Goal: Information Seeking & Learning: Learn about a topic

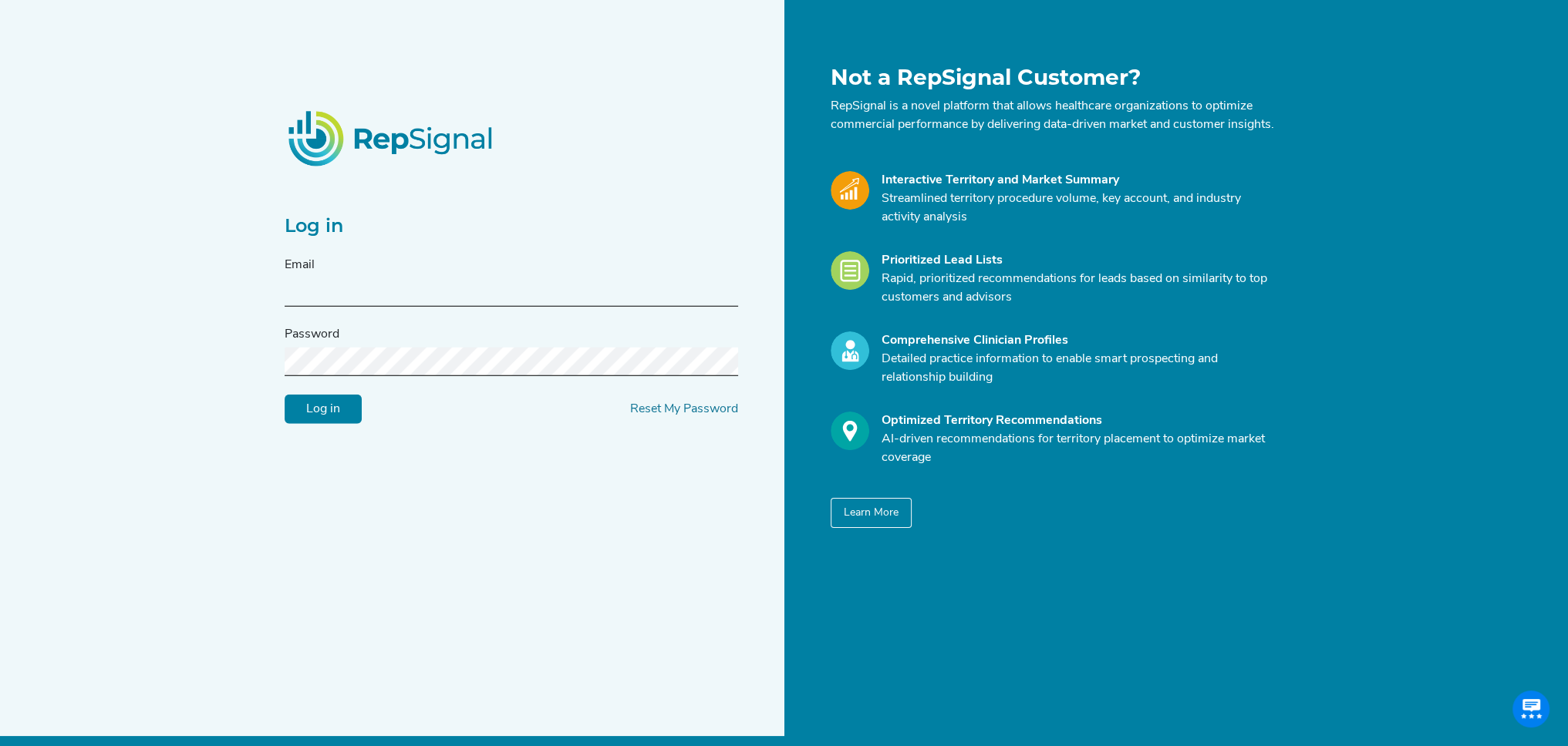
type input "[EMAIL_ADDRESS][DOMAIN_NAME]"
click at [340, 421] on input "Log in" at bounding box center [323, 409] width 77 height 29
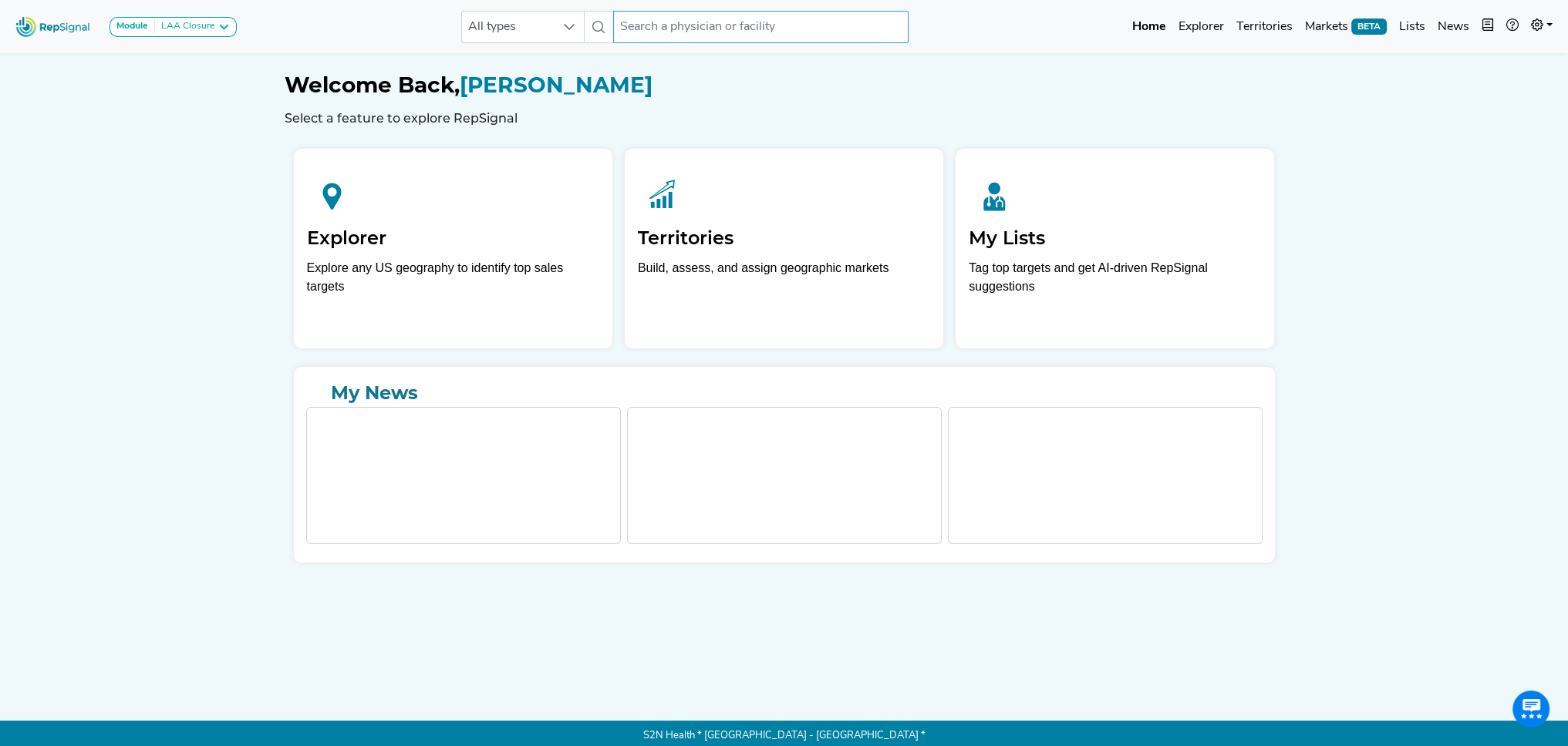
click at [648, 24] on input "text" at bounding box center [761, 27] width 295 height 32
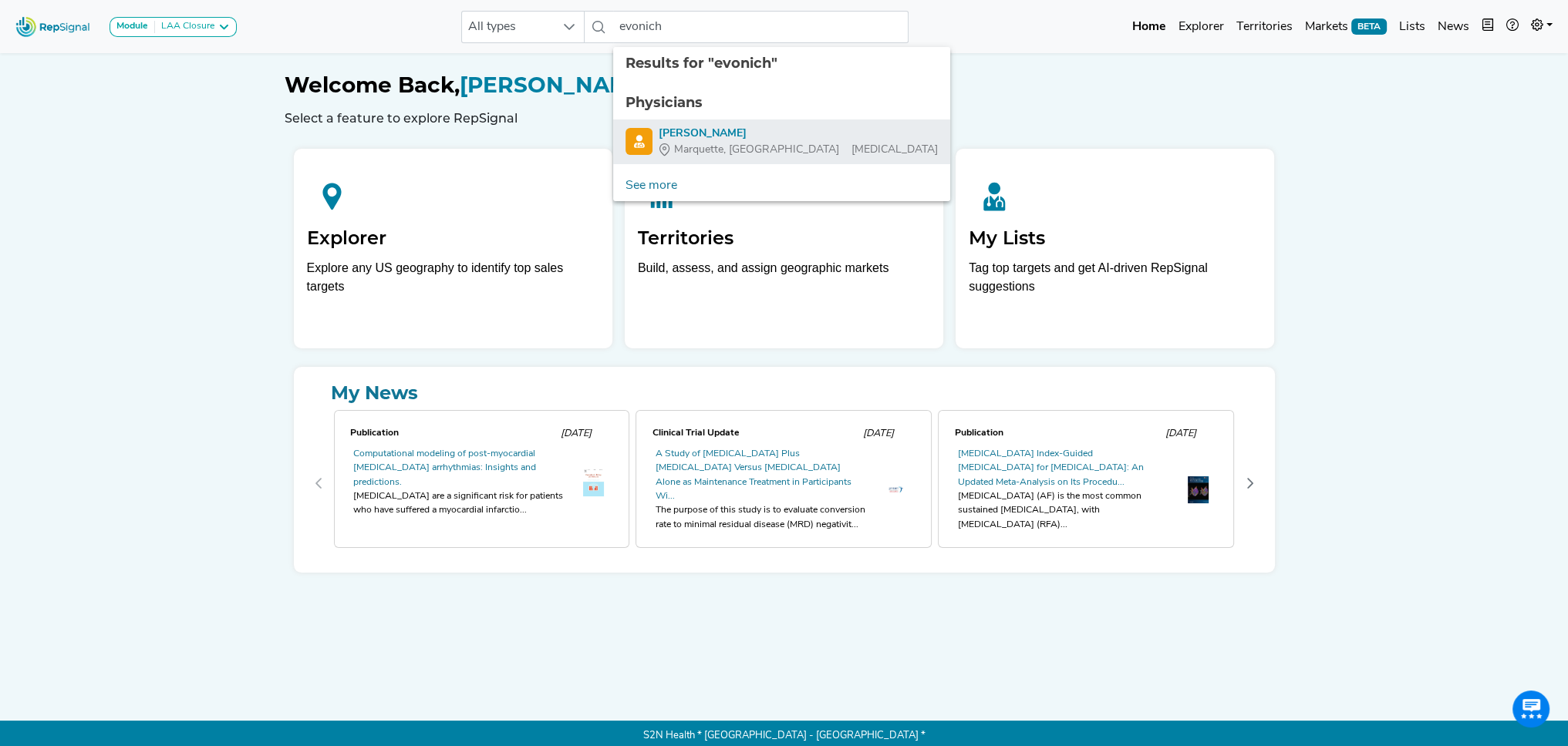
click at [710, 134] on div "[PERSON_NAME]" at bounding box center [798, 134] width 279 height 16
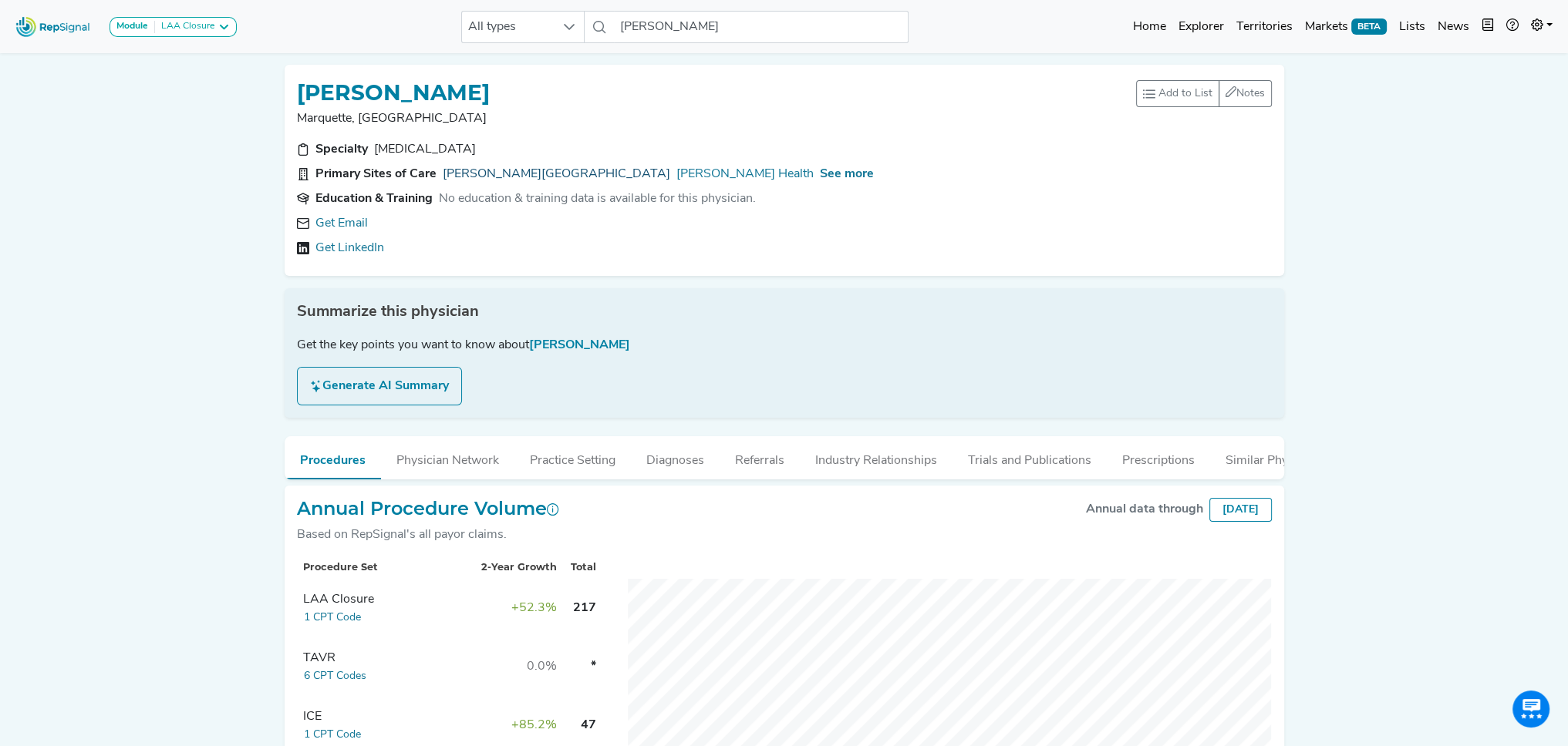
click at [503, 172] on link "[PERSON_NAME][GEOGRAPHIC_DATA]" at bounding box center [556, 174] width 228 height 19
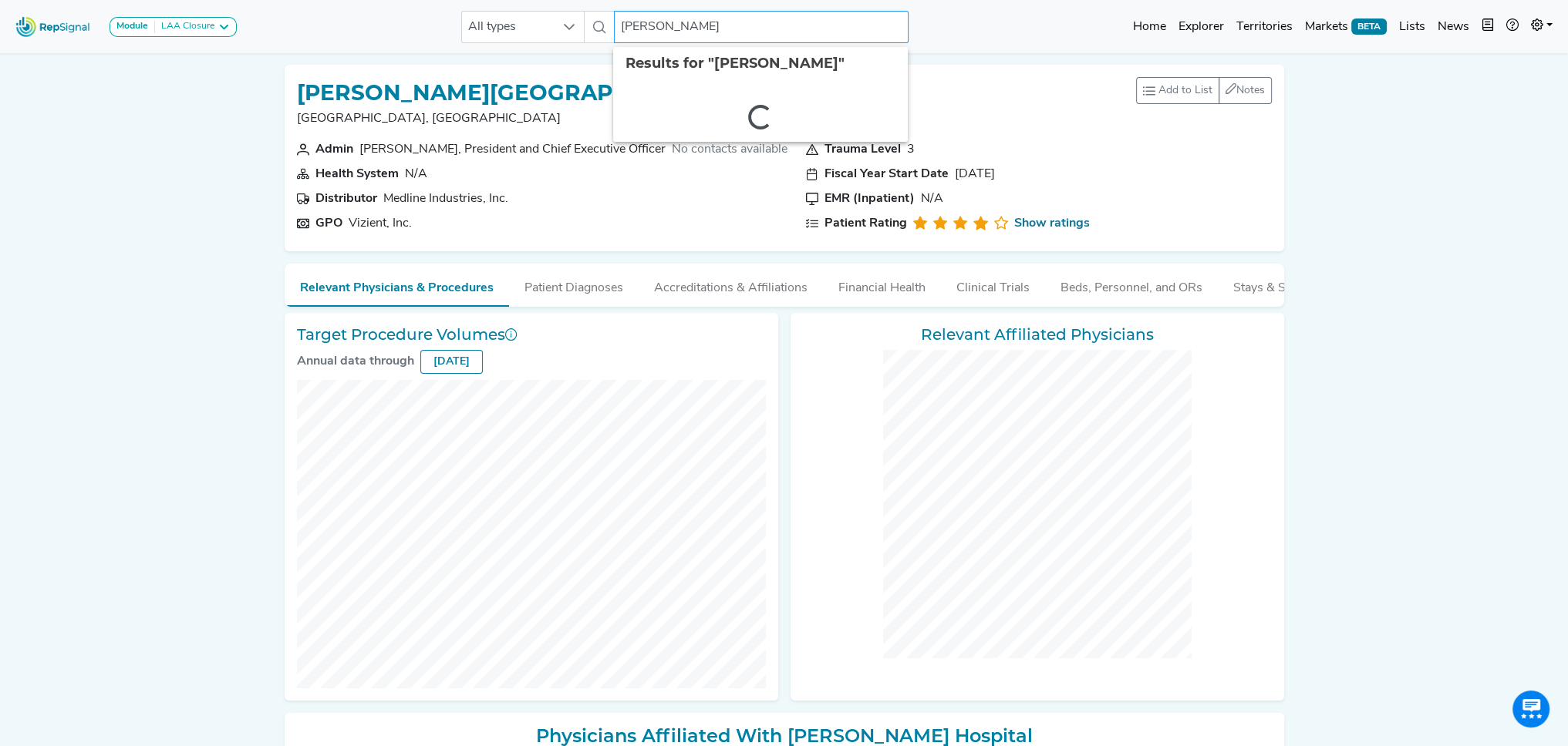
drag, startPoint x: 728, startPoint y: 24, endPoint x: 632, endPoint y: 20, distance: 96.1
click at [632, 20] on input "[PERSON_NAME]" at bounding box center [761, 27] width 295 height 32
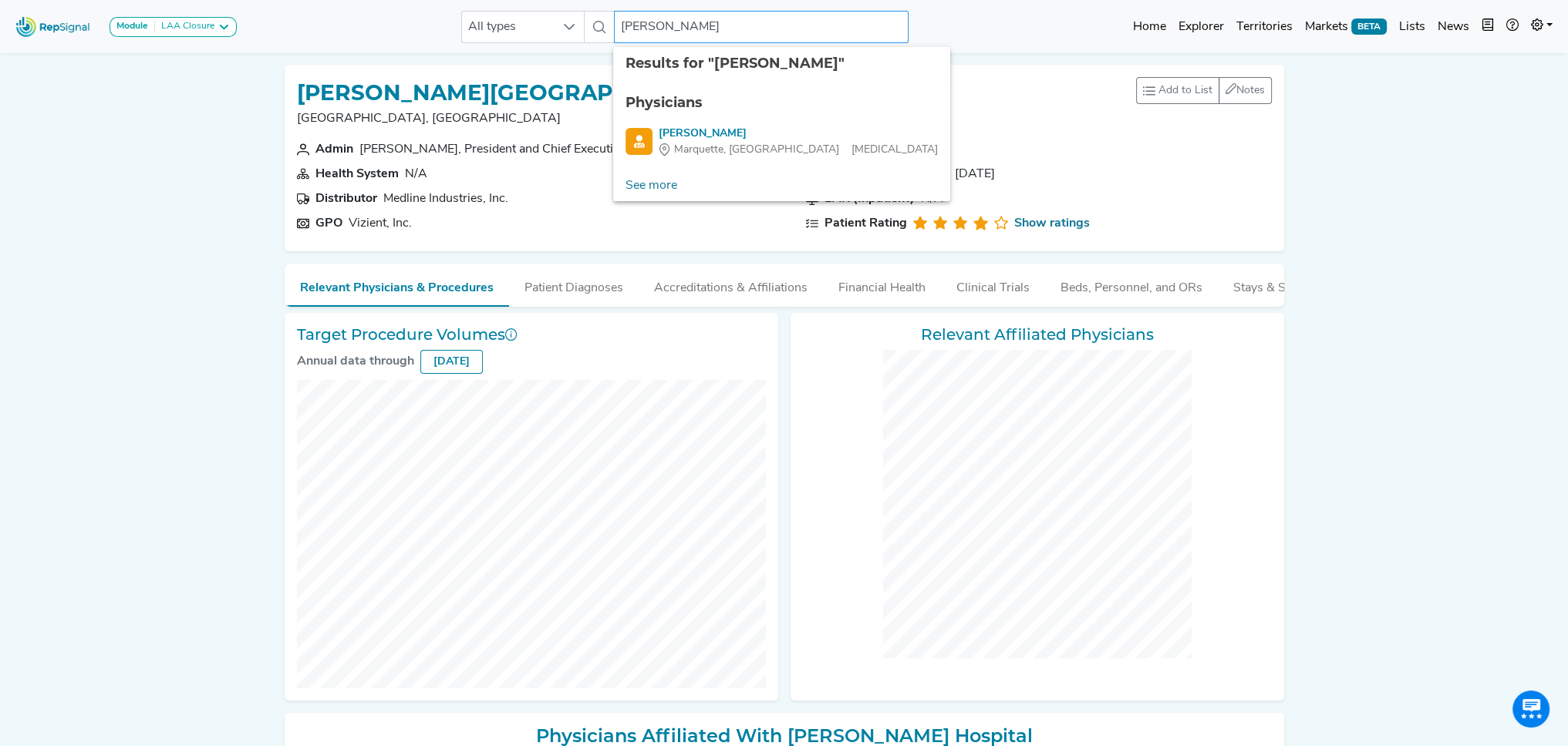
click at [631, 23] on input "[PERSON_NAME]" at bounding box center [761, 27] width 295 height 32
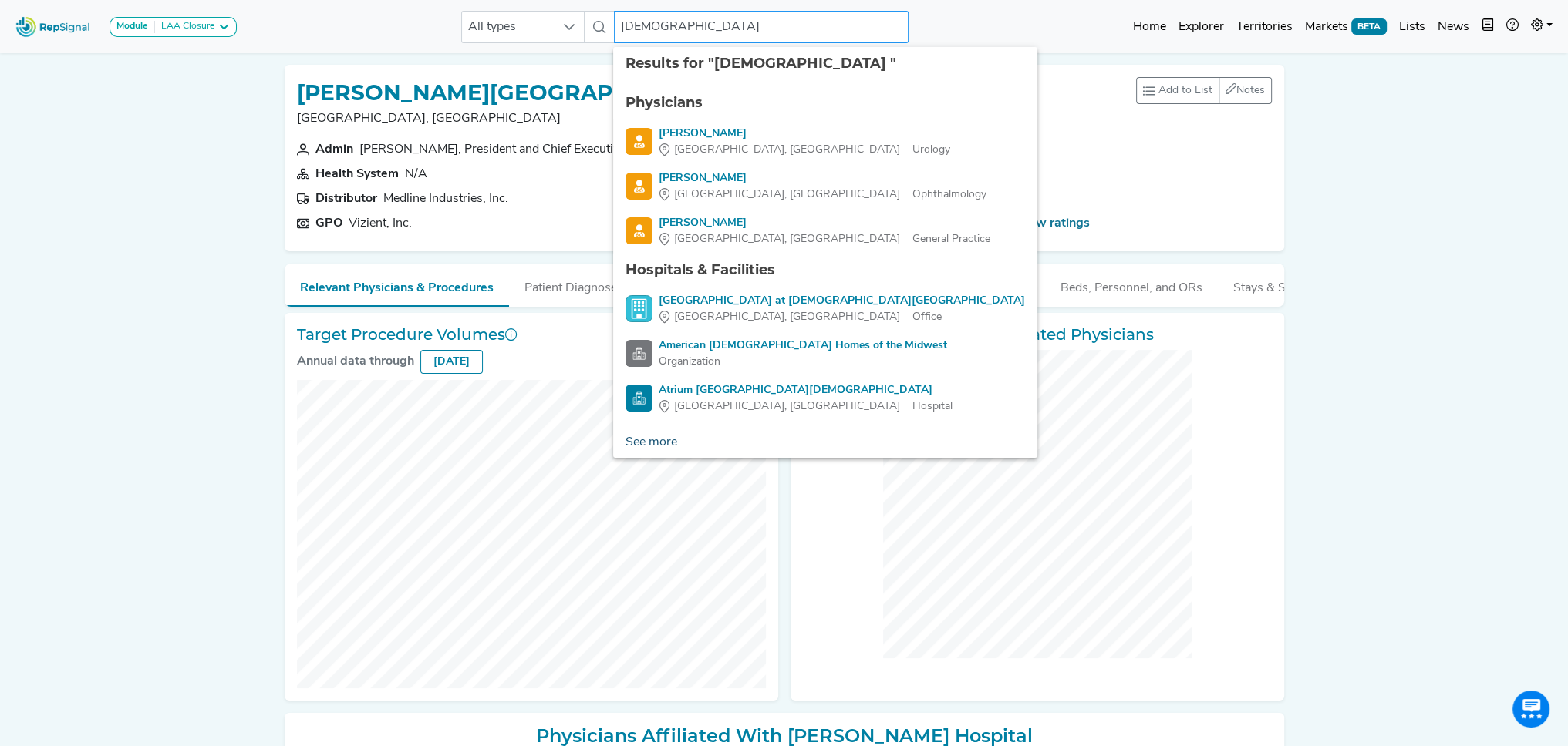
type input "[DEMOGRAPHIC_DATA]"
click at [667, 439] on link "See more" at bounding box center [652, 442] width 77 height 30
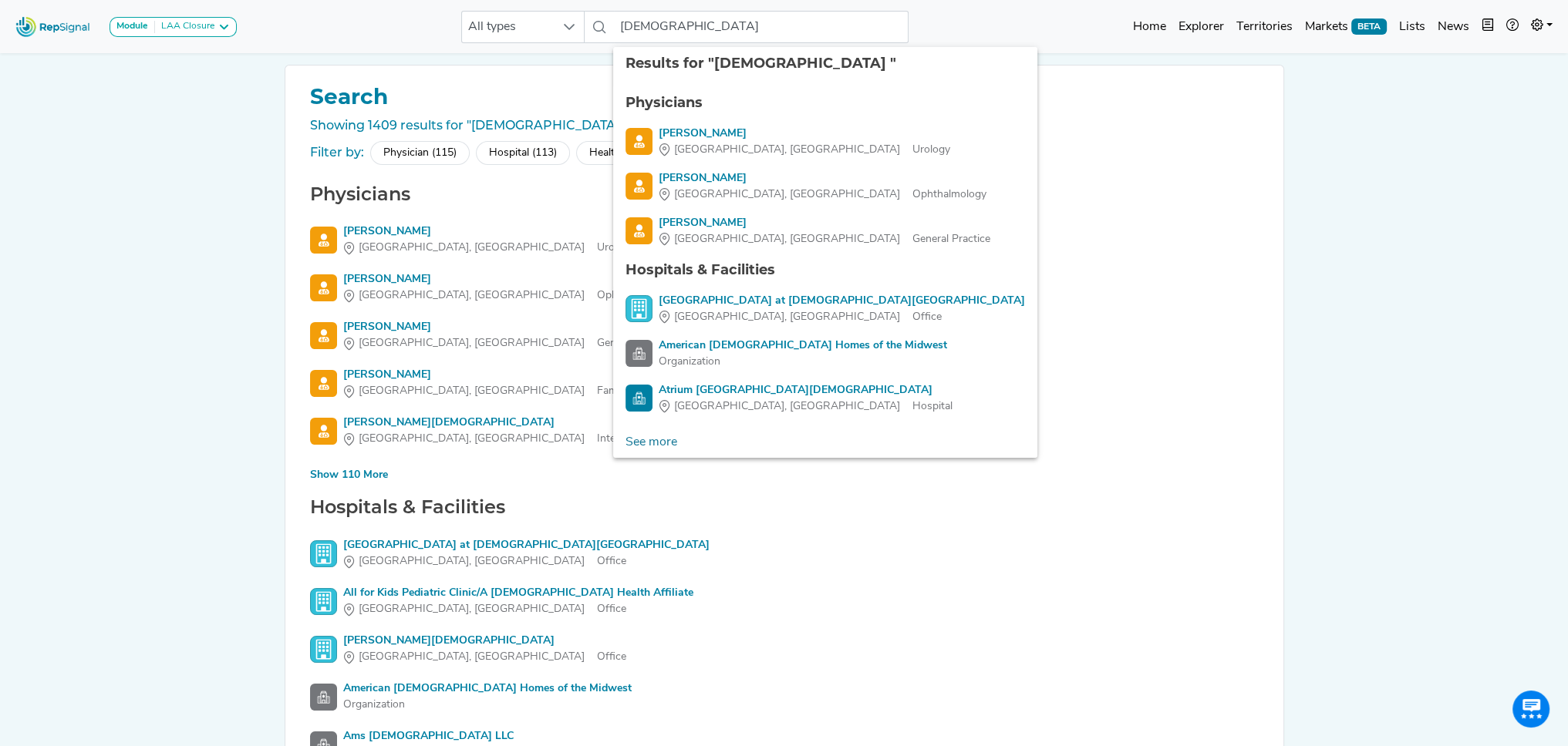
click at [160, 207] on div "Module LAA Closure LAA Closure All types [DEMOGRAPHIC_DATA] 8 results are avail…" at bounding box center [784, 443] width 1568 height 885
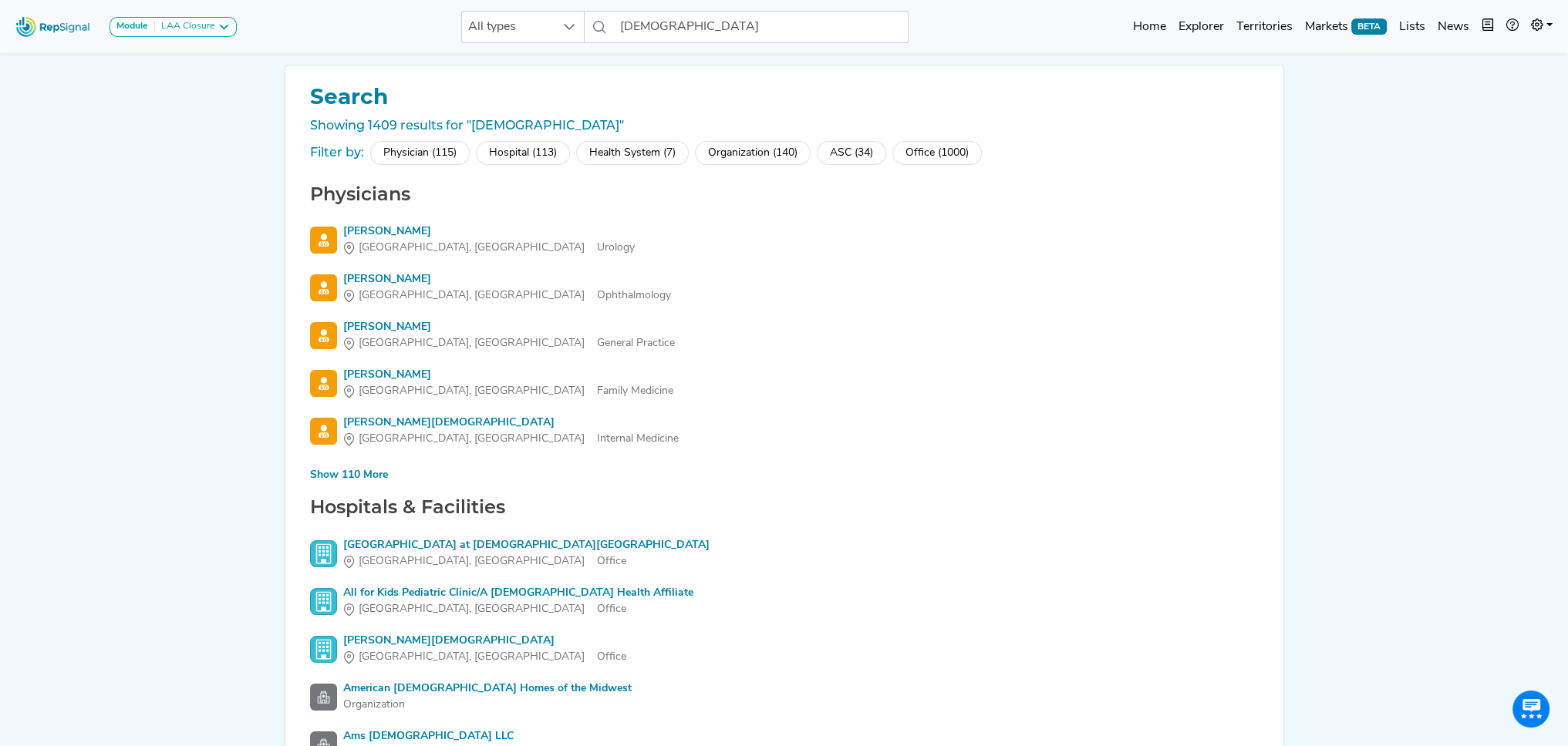
click at [530, 150] on div "Hospital (113)" at bounding box center [523, 152] width 94 height 24
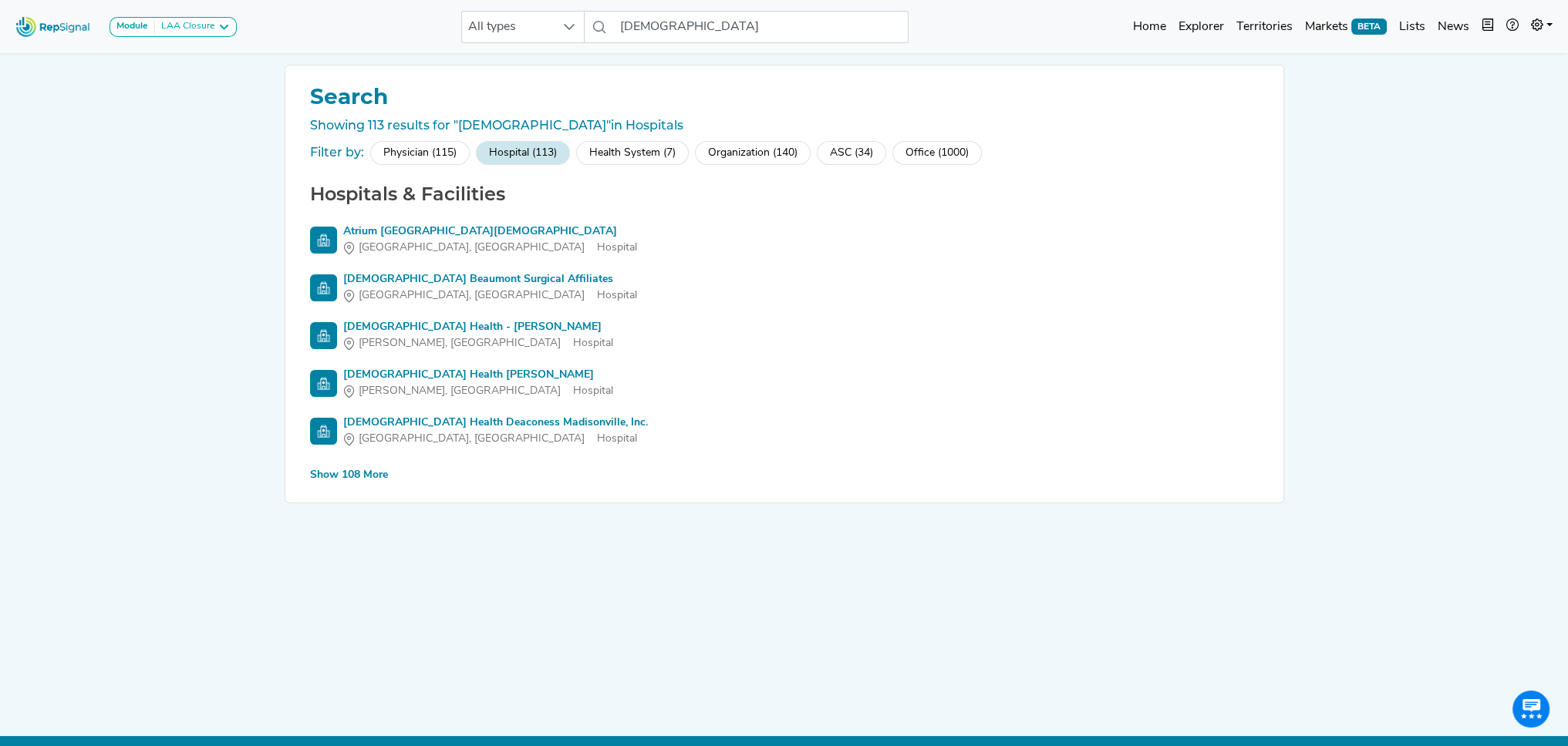
click at [352, 471] on div "Show 108 More" at bounding box center [349, 475] width 78 height 16
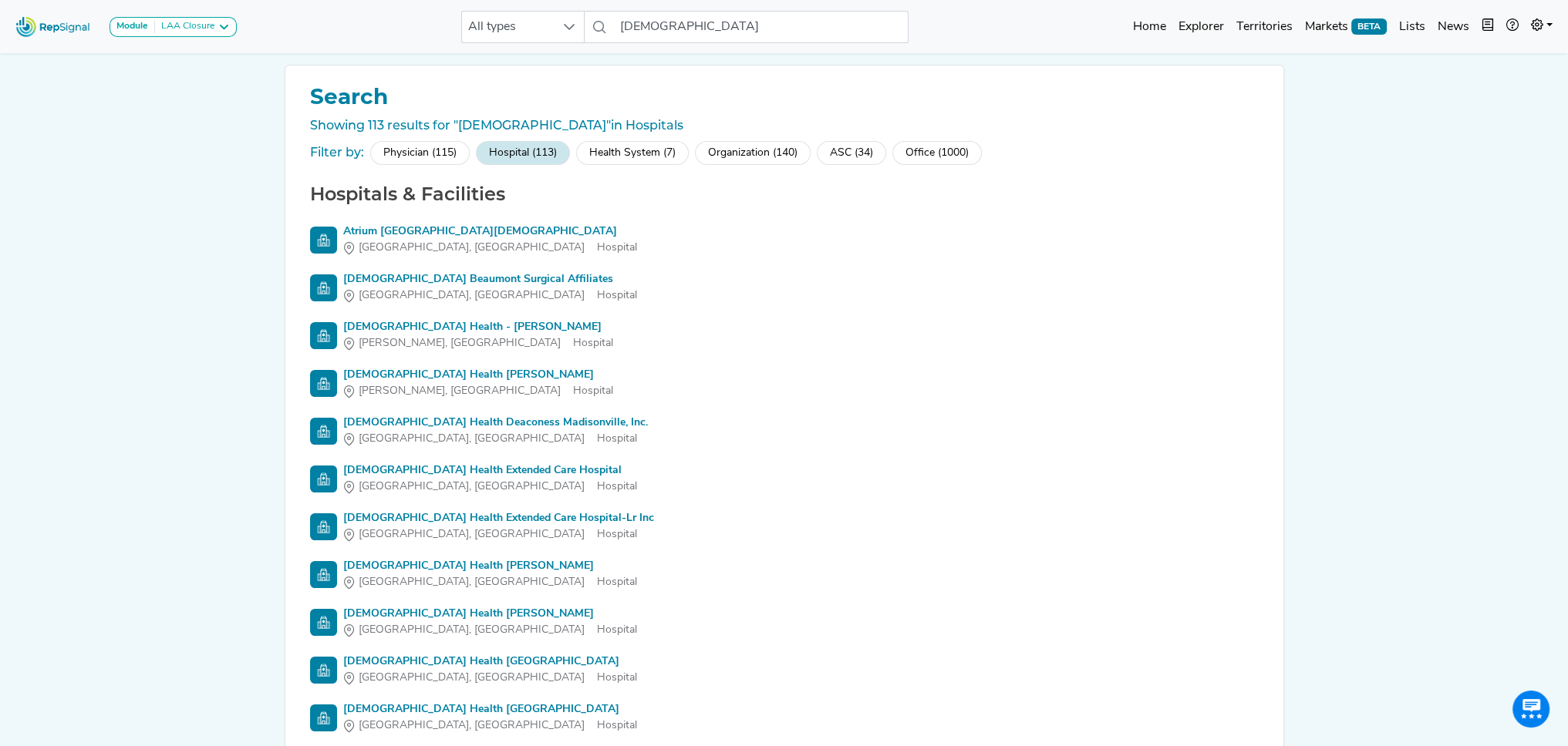
click at [68, 34] on img at bounding box center [53, 27] width 88 height 33
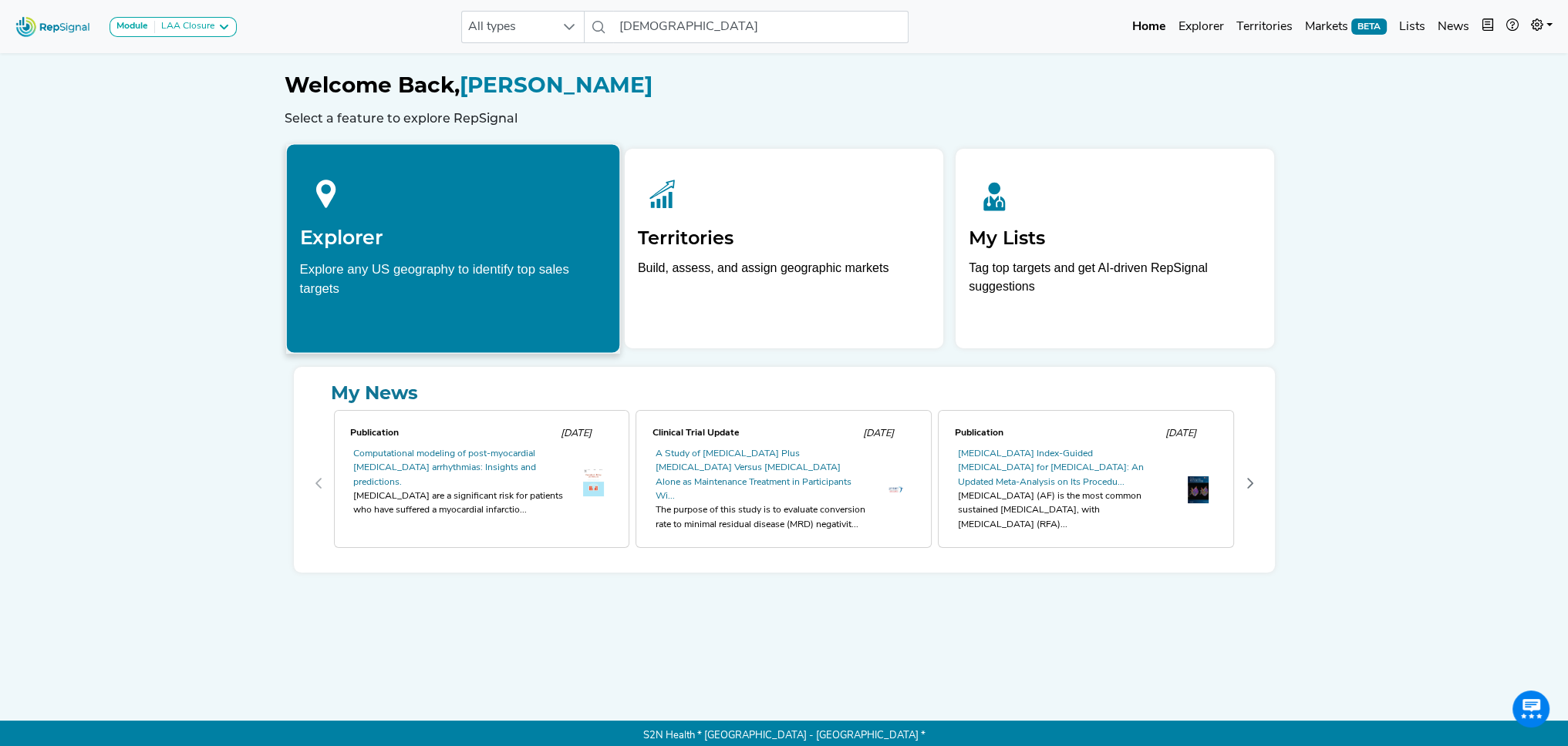
click at [541, 255] on div "Explorer Explore any US geography to identify top sales targets" at bounding box center [453, 231] width 333 height 176
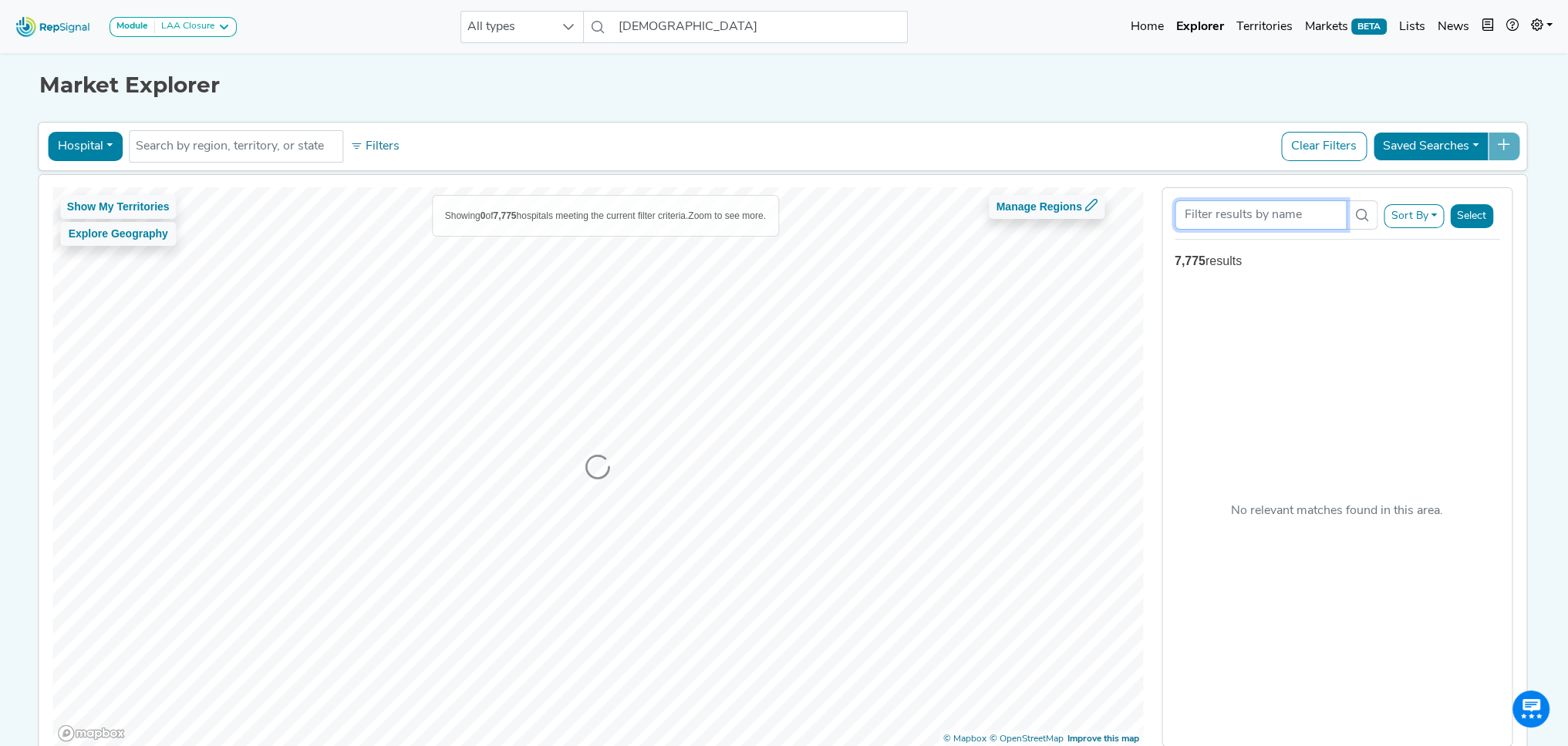
click at [1254, 215] on input "Search Term" at bounding box center [1261, 214] width 173 height 29
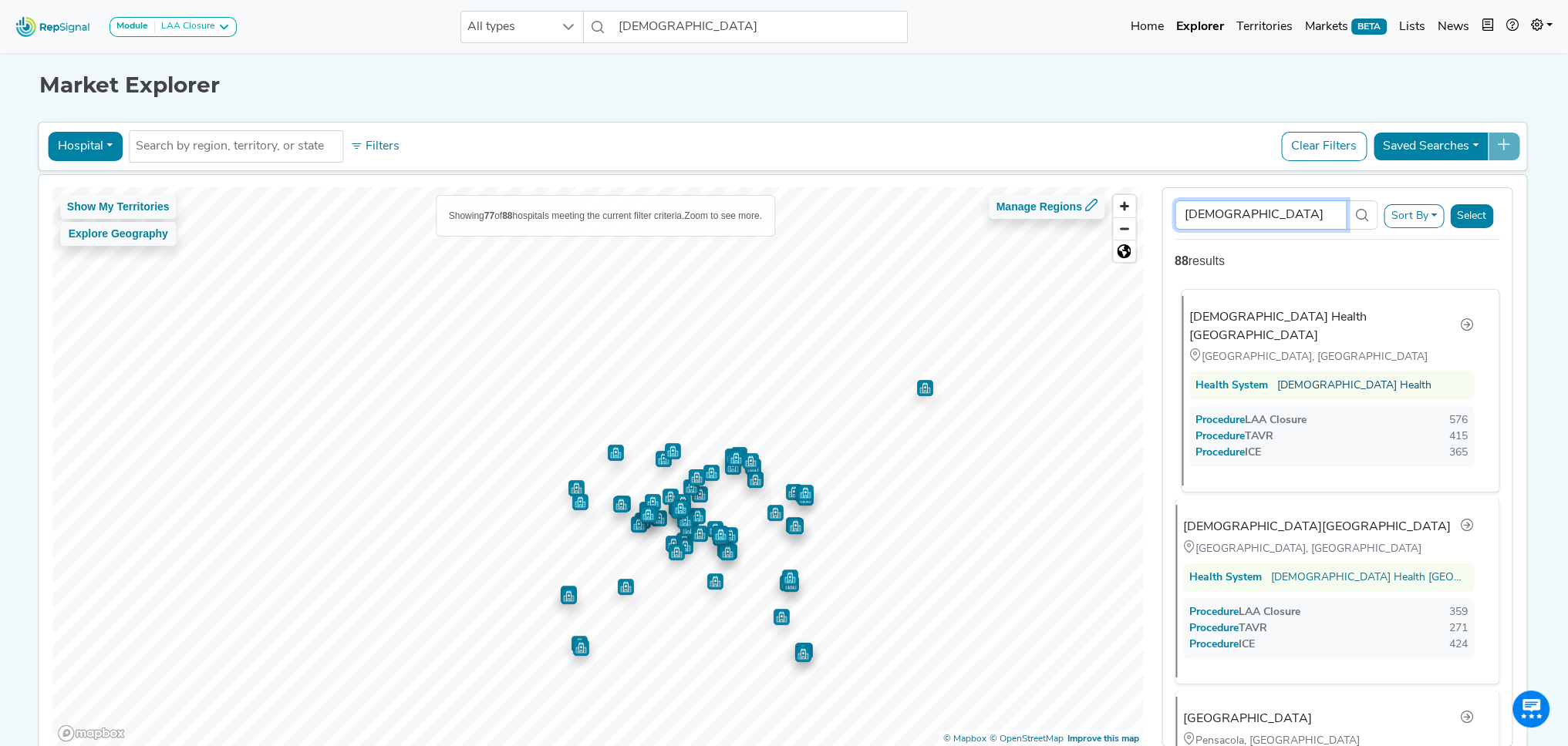
type input "[DEMOGRAPHIC_DATA]"
click at [1322, 378] on link "[DEMOGRAPHIC_DATA] Health" at bounding box center [1354, 386] width 154 height 16
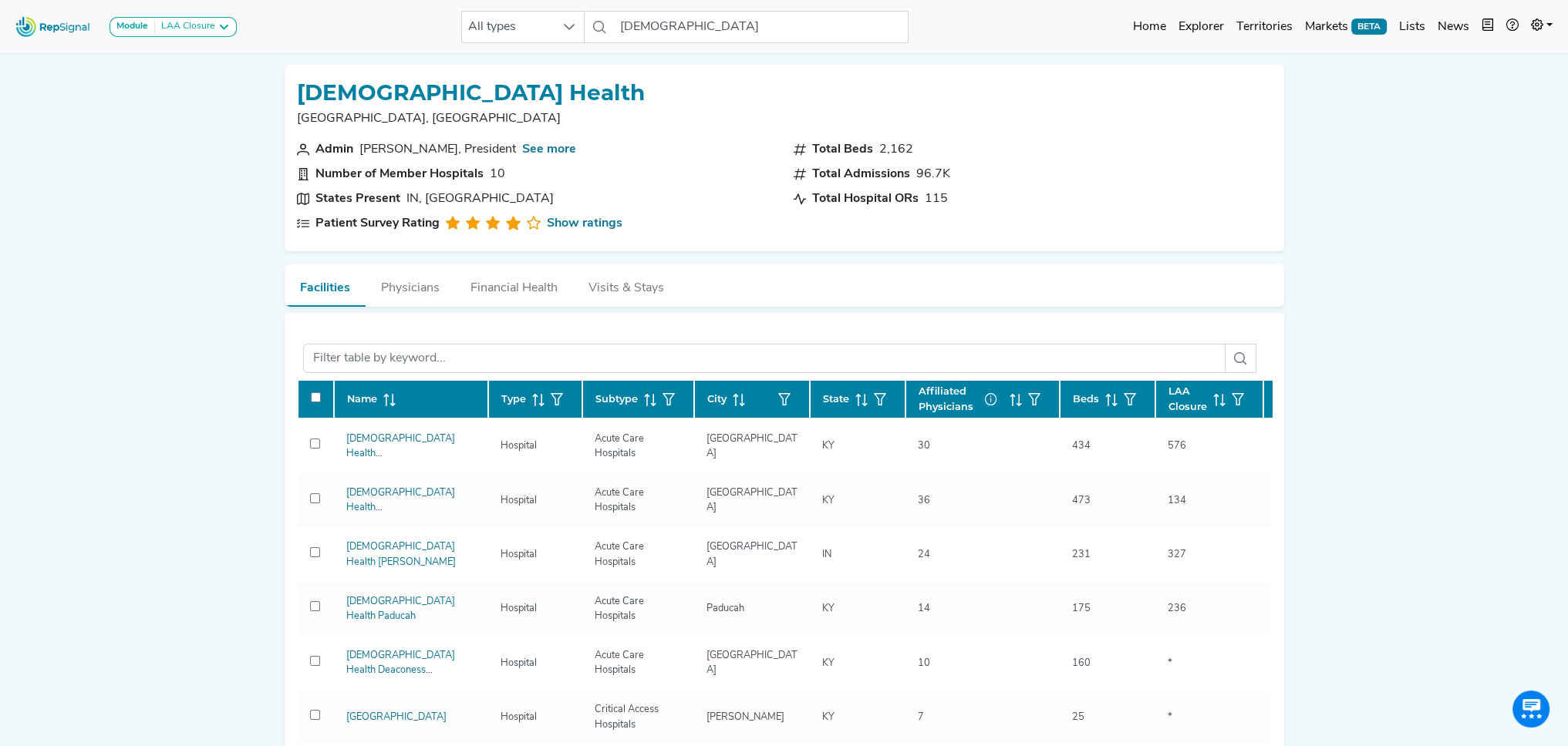
click at [186, 442] on div "Module LAA Closure LAA Closure All types [DEMOGRAPHIC_DATA] No results found Ho…" at bounding box center [784, 701] width 1568 height 1402
